Goal: Communication & Community: Share content

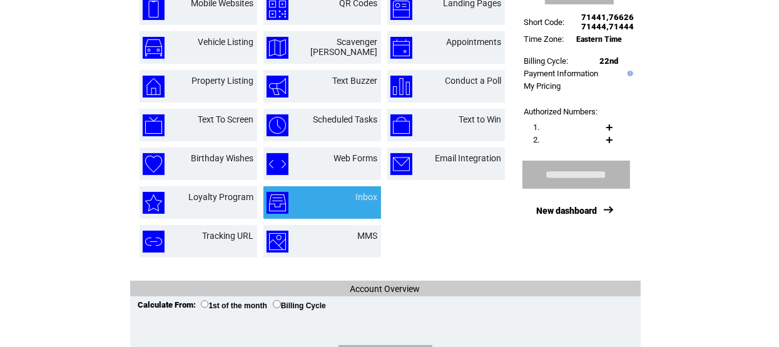
scroll to position [188, 0]
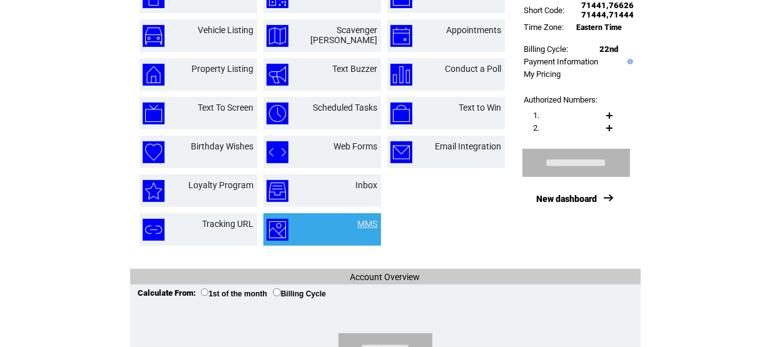
click at [363, 225] on link "MMS" at bounding box center [368, 224] width 20 height 10
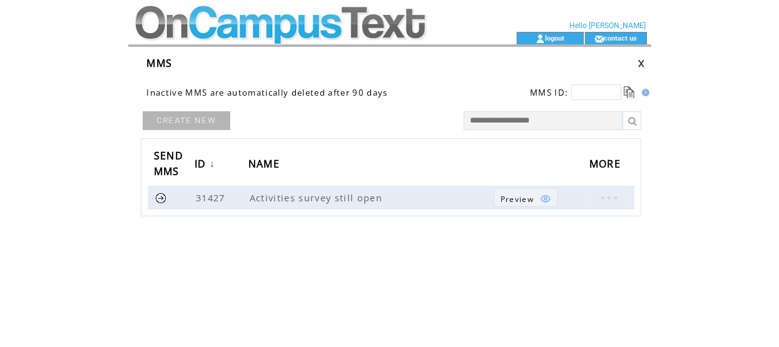
click at [154, 118] on link "CREATE NEW" at bounding box center [187, 120] width 88 height 19
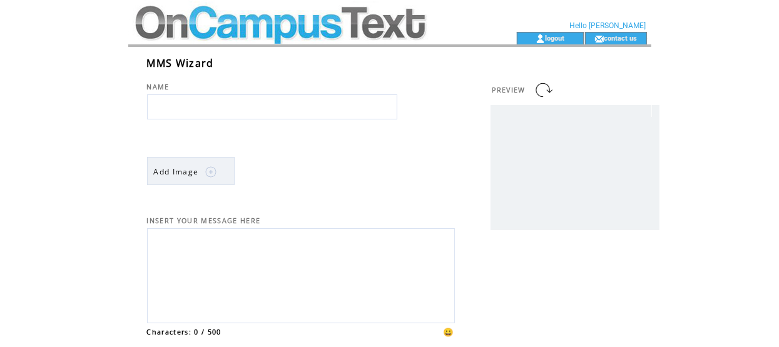
click at [205, 173] on img at bounding box center [210, 171] width 11 height 11
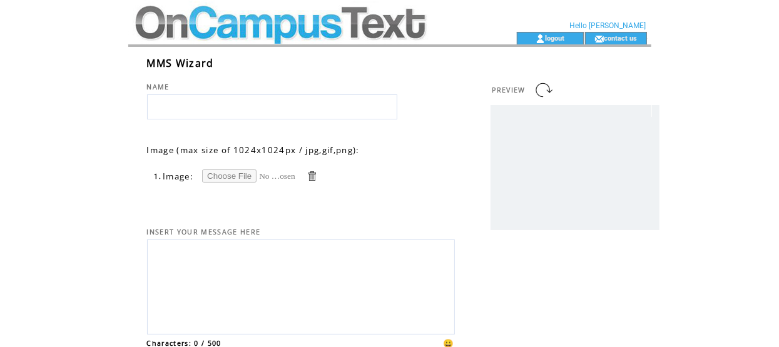
click at [375, 187] on td at bounding box center [301, 190] width 308 height 13
click at [163, 32] on td at bounding box center [299, 38] width 343 height 13
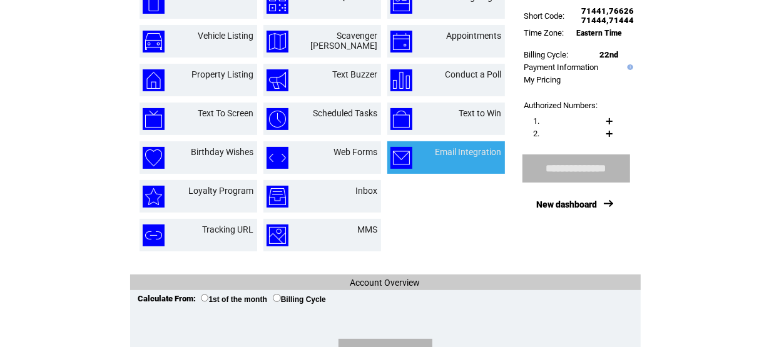
scroll to position [188, 0]
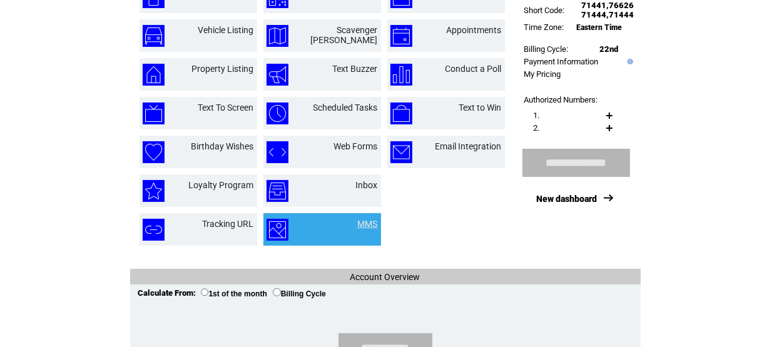
click at [359, 225] on link "MMS" at bounding box center [368, 224] width 20 height 10
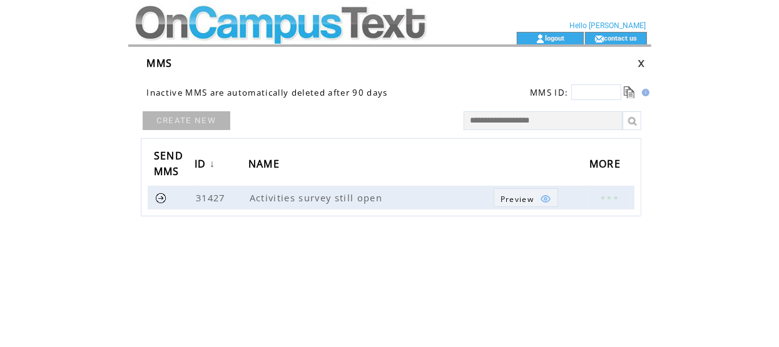
click at [190, 121] on link "CREATE NEW" at bounding box center [187, 120] width 88 height 19
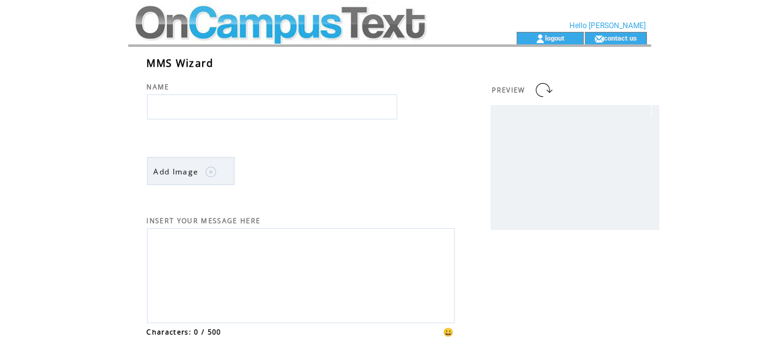
click at [218, 173] on link "Add Image" at bounding box center [191, 171] width 88 height 28
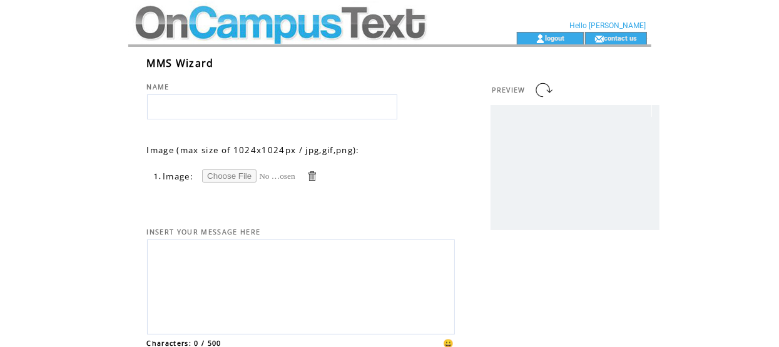
click at [230, 181] on input "file" at bounding box center [249, 176] width 94 height 13
type input "**********"
click at [174, 94] on input "text" at bounding box center [272, 106] width 250 height 25
type input "*"
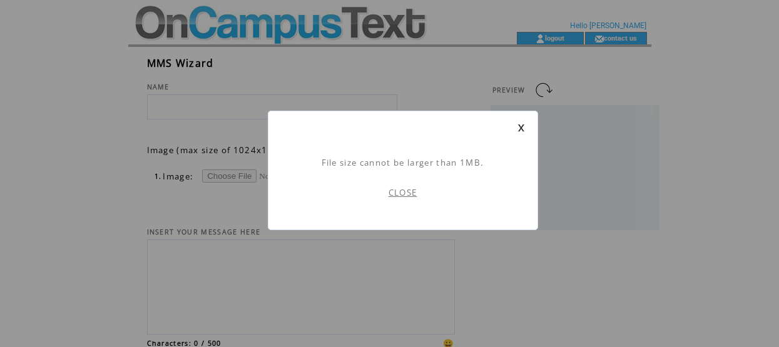
scroll to position [1, 0]
click at [403, 193] on link "CLOSE" at bounding box center [402, 192] width 29 height 11
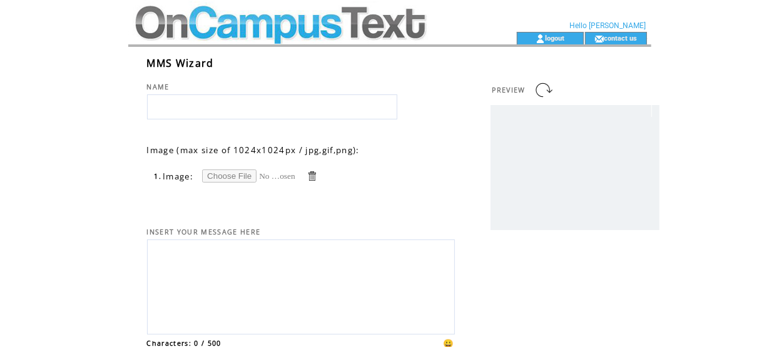
click at [214, 175] on input "file" at bounding box center [249, 176] width 94 height 13
type input "**********"
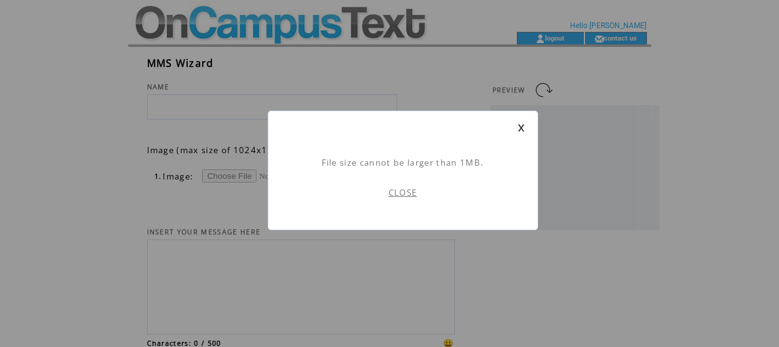
scroll to position [1, 0]
click at [392, 200] on td "CLOSE" at bounding box center [403, 192] width 244 height 49
click at [405, 189] on link "CLOSE" at bounding box center [402, 192] width 29 height 11
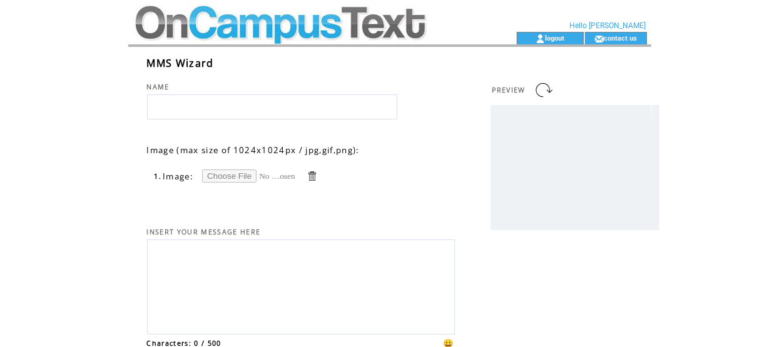
click at [225, 178] on input "file" at bounding box center [249, 176] width 94 height 13
type input "**********"
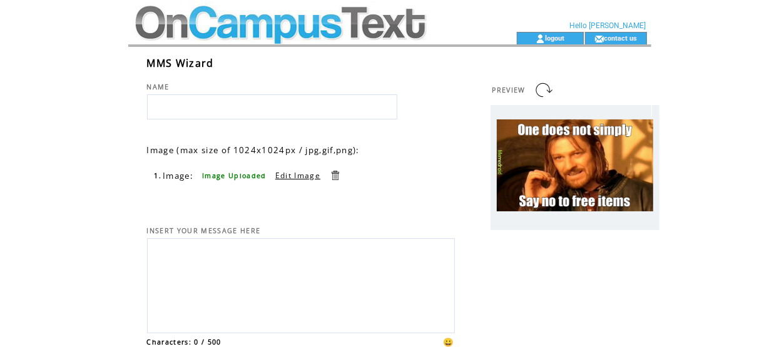
click at [231, 113] on input "text" at bounding box center [272, 106] width 250 height 25
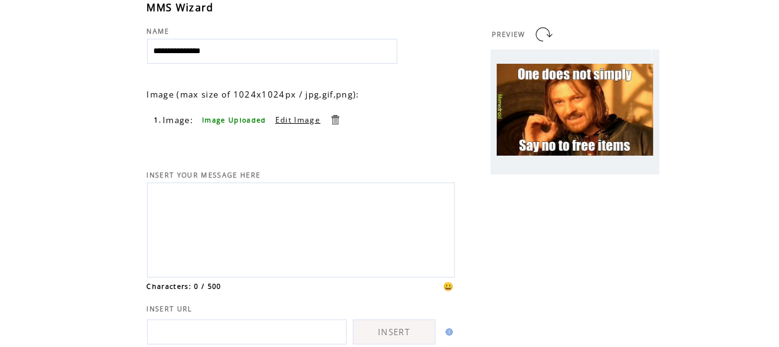
scroll to position [124, 0]
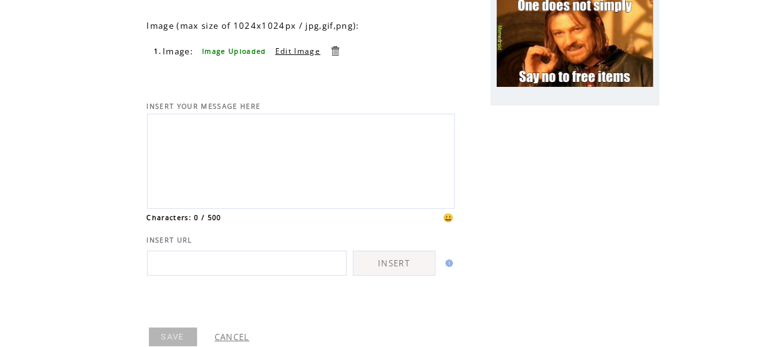
type input "**********"
click at [200, 153] on textarea at bounding box center [301, 160] width 294 height 84
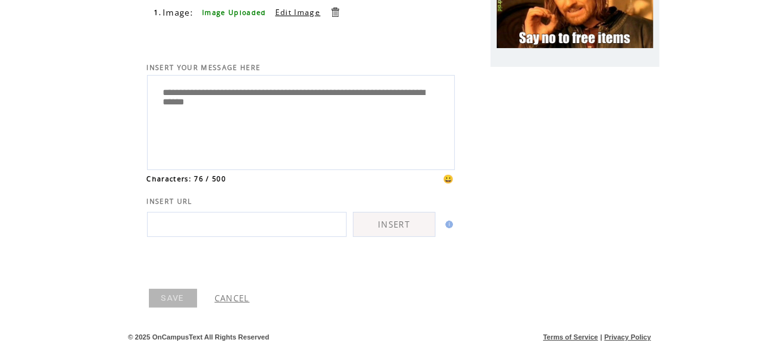
scroll to position [187, 0]
type textarea "**********"
click at [172, 293] on link "SAVE" at bounding box center [173, 298] width 48 height 19
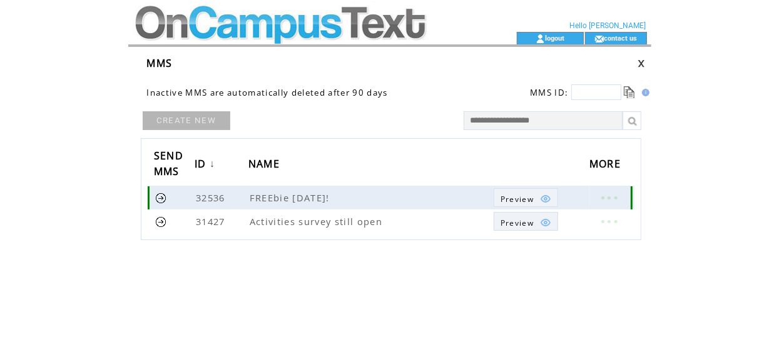
click at [157, 197] on link at bounding box center [161, 198] width 12 height 12
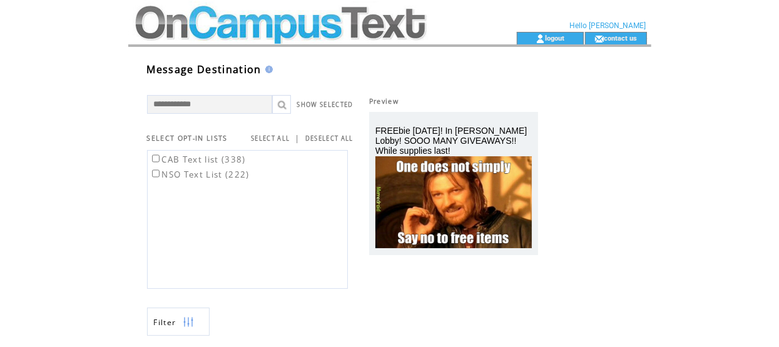
click at [154, 179] on label "NSO Text List (222)" at bounding box center [200, 174] width 100 height 11
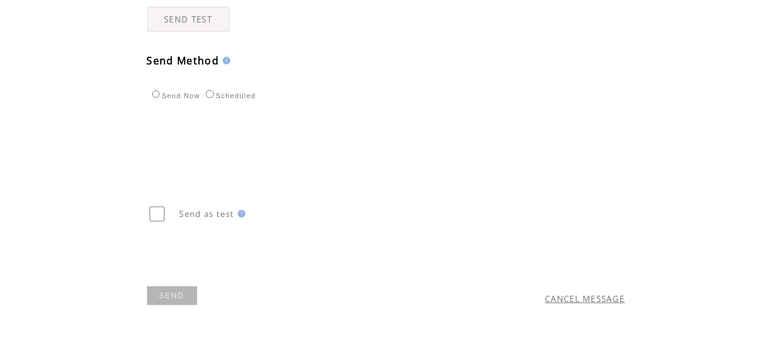
scroll to position [417, 0]
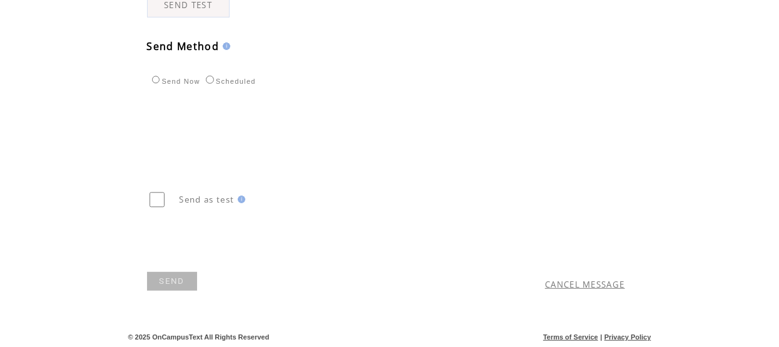
click at [176, 280] on link "SEND" at bounding box center [172, 281] width 50 height 19
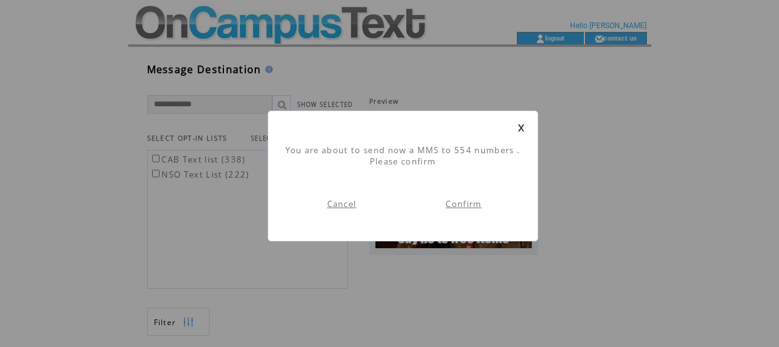
scroll to position [1, 0]
click at [471, 202] on link "Confirm" at bounding box center [463, 203] width 36 height 11
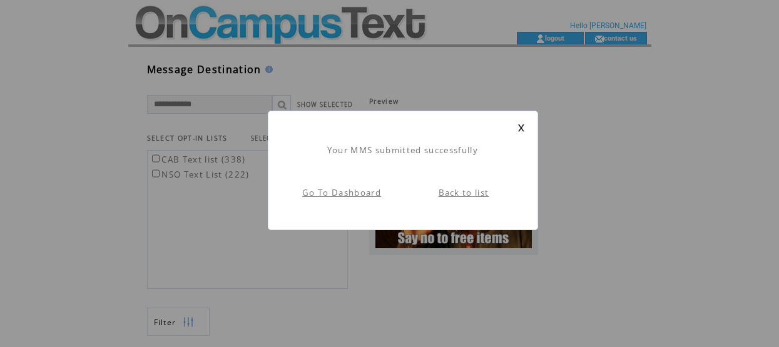
scroll to position [1, 0]
click at [334, 190] on link "Go To Dashboard" at bounding box center [341, 192] width 79 height 11
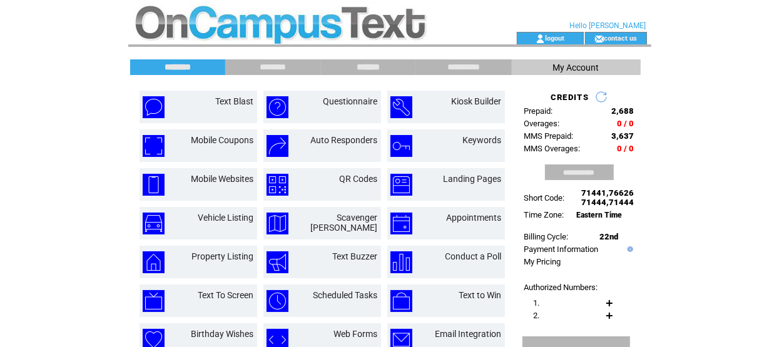
click at [369, 71] on input "*******" at bounding box center [369, 67] width 94 height 11
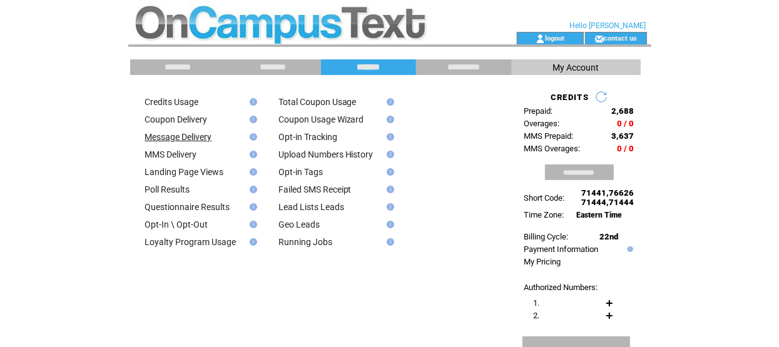
click at [177, 133] on link "Message Delivery" at bounding box center [178, 137] width 67 height 10
click at [173, 155] on link "MMS Delivery" at bounding box center [171, 155] width 52 height 10
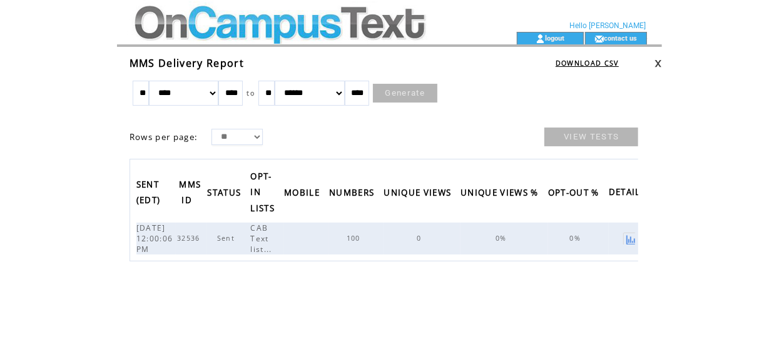
scroll to position [0, 21]
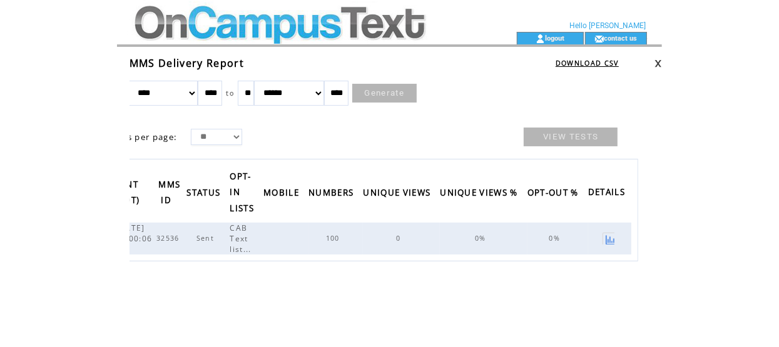
click at [412, 298] on td "** ******* ******** ***** ***** *** **** **** ****** ********* ******* ********…" at bounding box center [394, 195] width 536 height 251
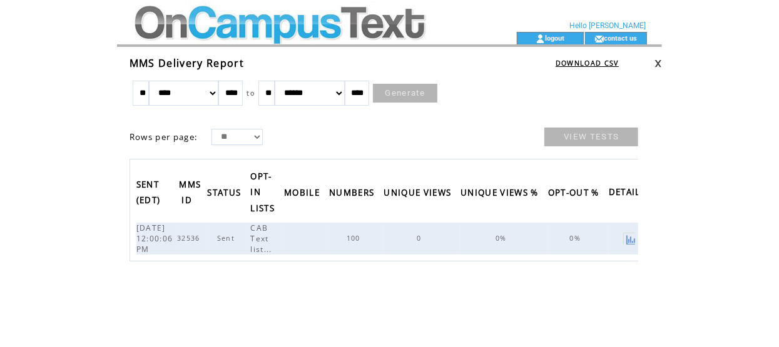
click at [635, 237] on link at bounding box center [629, 239] width 12 height 12
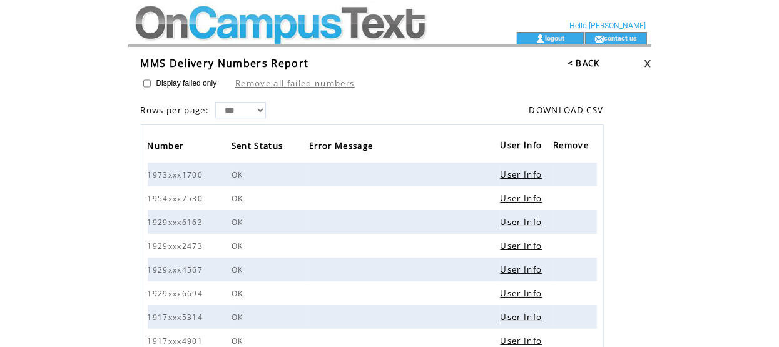
click at [257, 107] on select "** ** ***" at bounding box center [240, 110] width 51 height 16
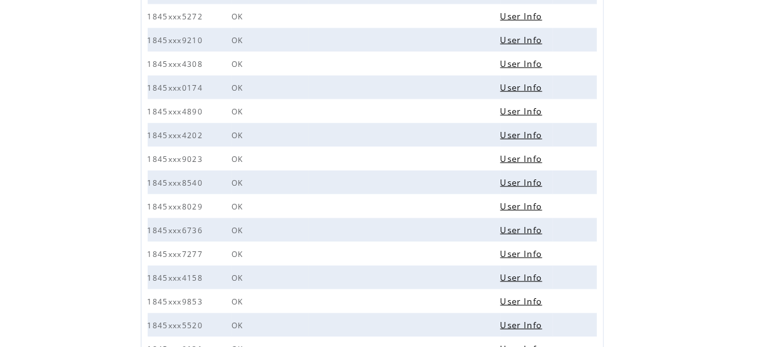
scroll to position [750, 0]
